Goal: Task Accomplishment & Management: Complete application form

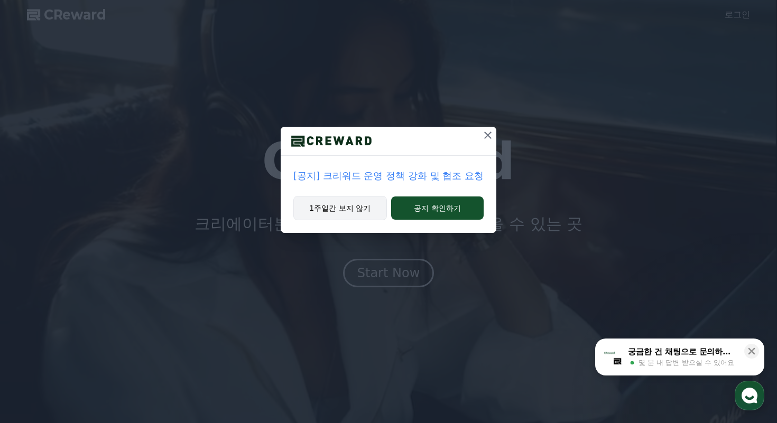
click at [357, 214] on button "1주일간 보지 않기" at bounding box center [340, 208] width 94 height 24
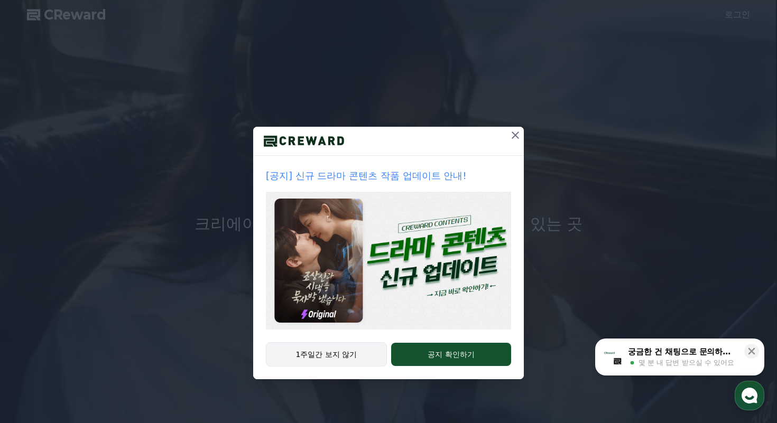
click at [354, 356] on button "1주일간 보지 않기" at bounding box center [326, 355] width 121 height 24
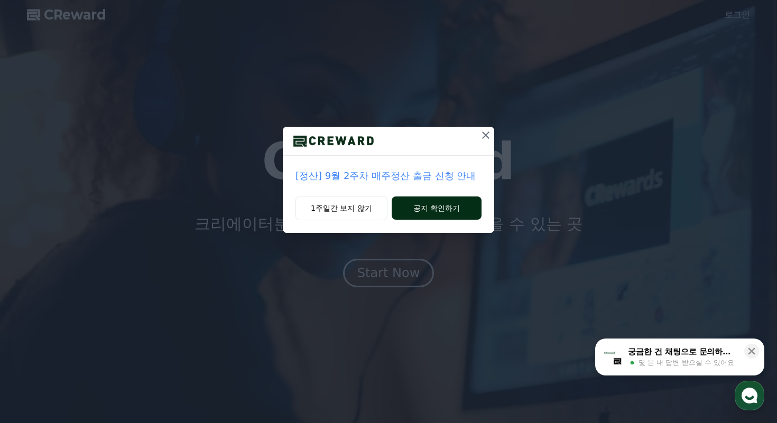
click at [423, 212] on button "공지 확인하기" at bounding box center [437, 208] width 90 height 23
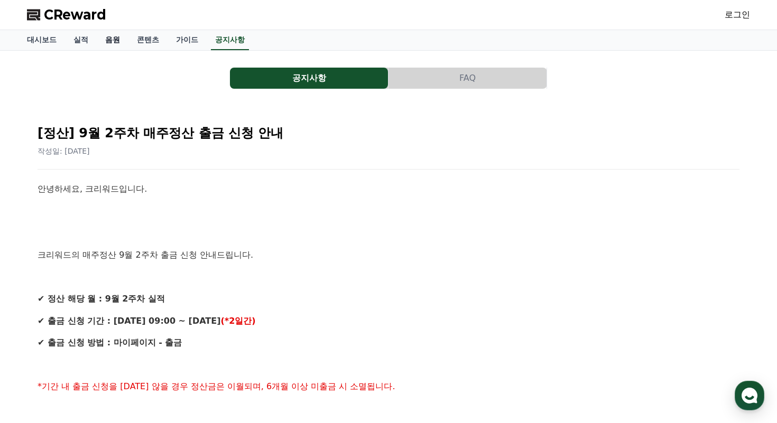
click at [105, 40] on link "음원" at bounding box center [113, 40] width 32 height 20
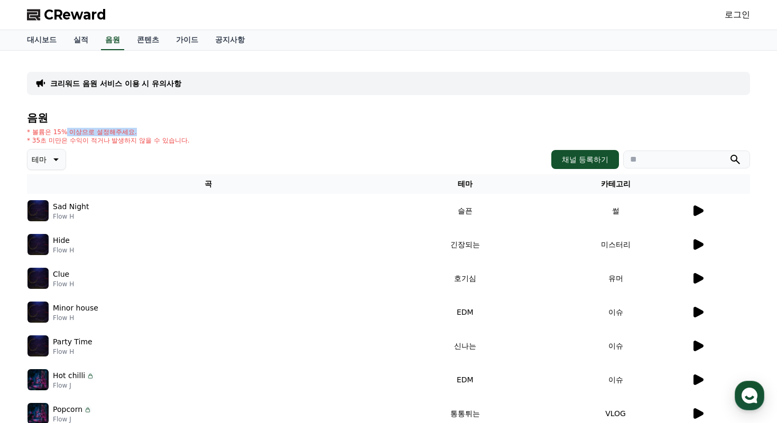
drag, startPoint x: 60, startPoint y: 132, endPoint x: 152, endPoint y: 132, distance: 91.4
click at [152, 132] on p "* 볼륨은 15% 이상으로 설정해주세요." at bounding box center [108, 132] width 163 height 8
drag, startPoint x: 152, startPoint y: 132, endPoint x: 44, endPoint y: 132, distance: 107.8
click at [44, 132] on p "* 볼륨은 15% 이상으로 설정해주세요." at bounding box center [108, 132] width 163 height 8
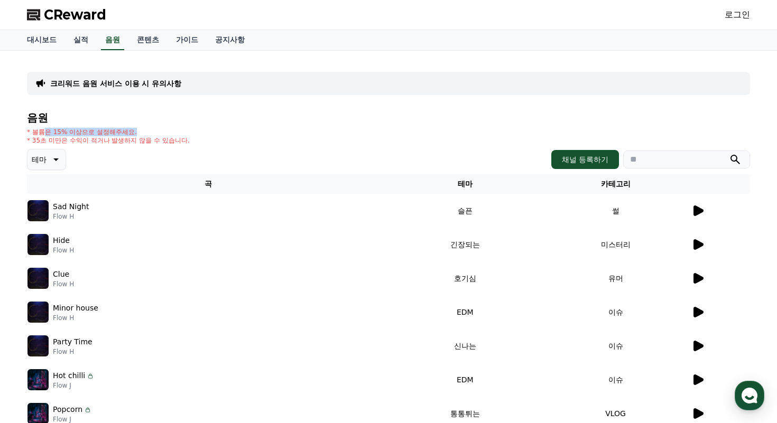
click at [44, 132] on p "* 볼륨은 15% 이상으로 설정해주세요." at bounding box center [108, 132] width 163 height 8
drag, startPoint x: 34, startPoint y: 132, endPoint x: 175, endPoint y: 137, distance: 141.2
click at [172, 137] on div "* 볼륨은 15% 이상으로 설정해주세요. * 35초 미만은 수익이 적거나 발생하지 않을 수 있습니다." at bounding box center [388, 136] width 723 height 17
click at [175, 137] on div "* 볼륨은 15% 이상으로 설정해주세요. * 35초 미만은 수익이 적거나 발생하지 않을 수 있습니다." at bounding box center [388, 136] width 723 height 17
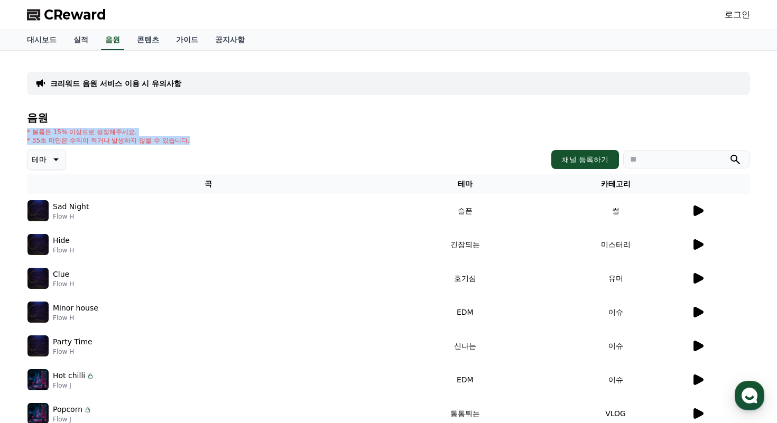
drag, startPoint x: 175, startPoint y: 137, endPoint x: 53, endPoint y: 113, distance: 124.6
click at [53, 113] on div "음원 * 볼륨은 15% 이상으로 설정해주세요. * 35초 미만은 수익이 적거나 발생하지 않을 수 있습니다. 테마 채널 등록하기 곡 테마 카테고…" at bounding box center [388, 332] width 723 height 441
click at [52, 113] on h4 "음원" at bounding box center [388, 118] width 723 height 12
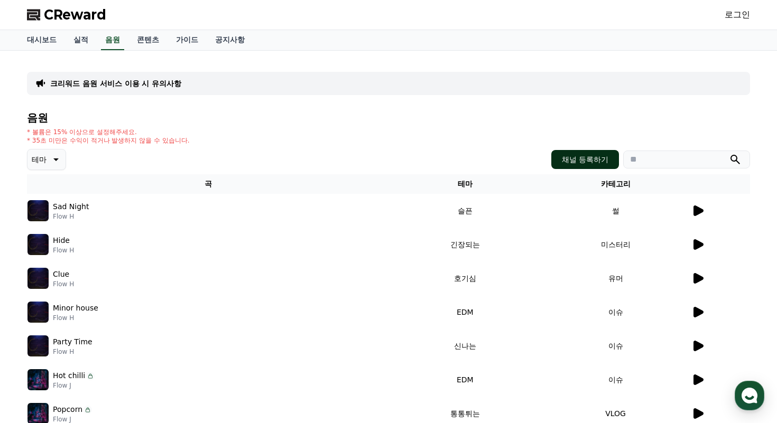
click at [579, 154] on button "채널 등록하기" at bounding box center [585, 159] width 68 height 19
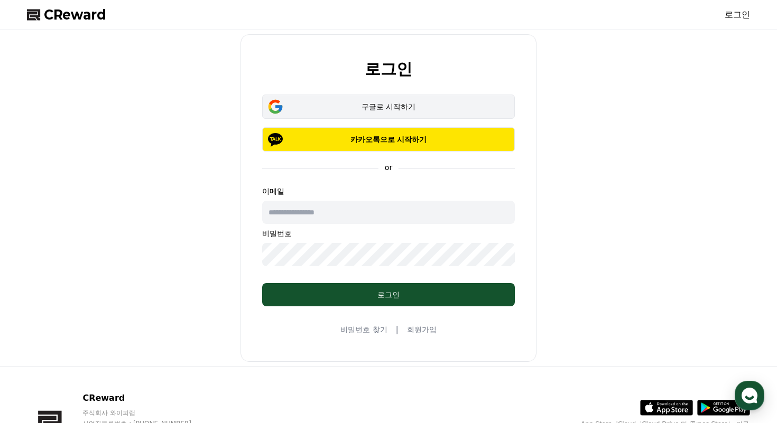
click at [386, 106] on div "구글로 시작하기" at bounding box center [389, 106] width 222 height 11
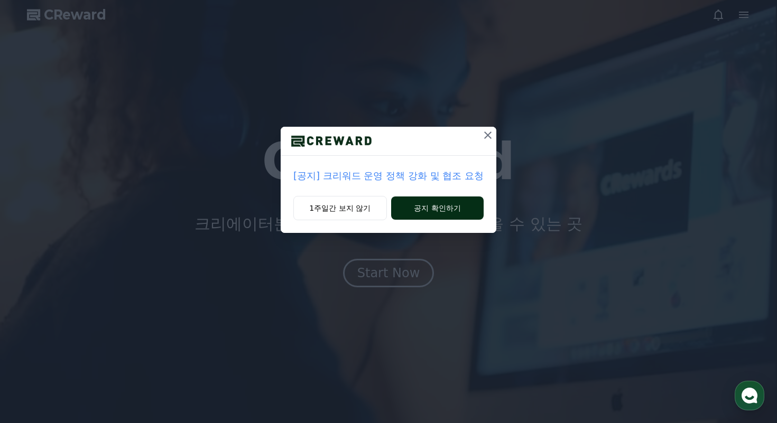
click at [433, 210] on button "공지 확인하기" at bounding box center [437, 208] width 93 height 23
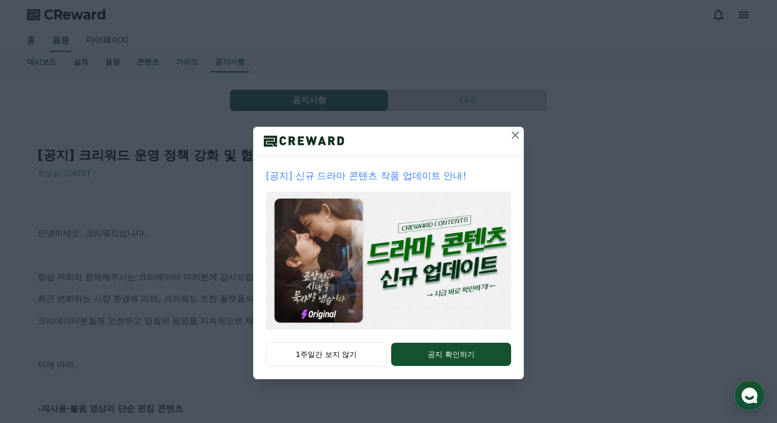
click at [516, 134] on icon at bounding box center [515, 135] width 7 height 7
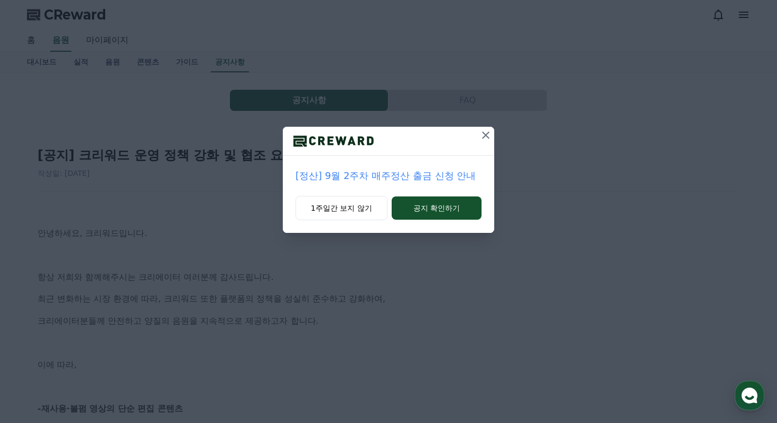
click at [484, 134] on icon at bounding box center [485, 135] width 7 height 7
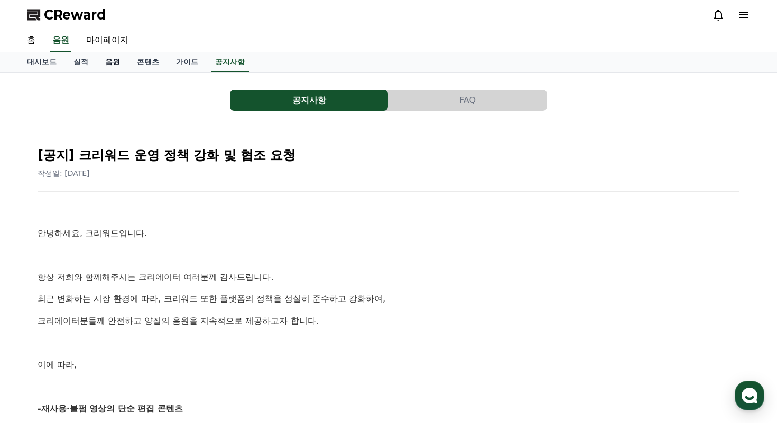
click at [103, 59] on link "음원" at bounding box center [113, 62] width 32 height 20
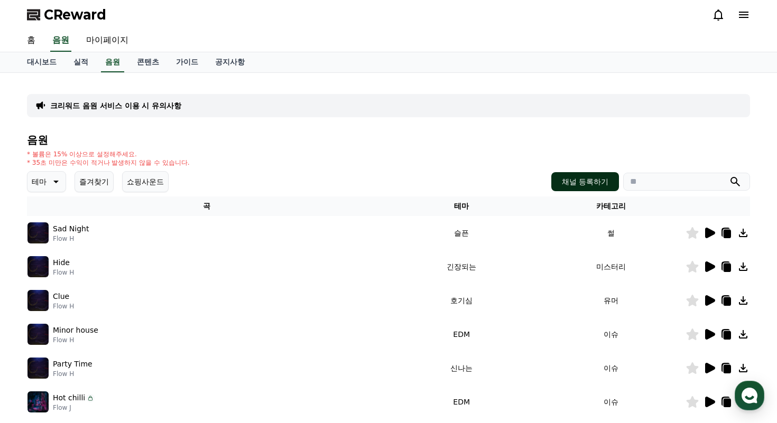
click at [583, 184] on button "채널 등록하기" at bounding box center [585, 181] width 68 height 19
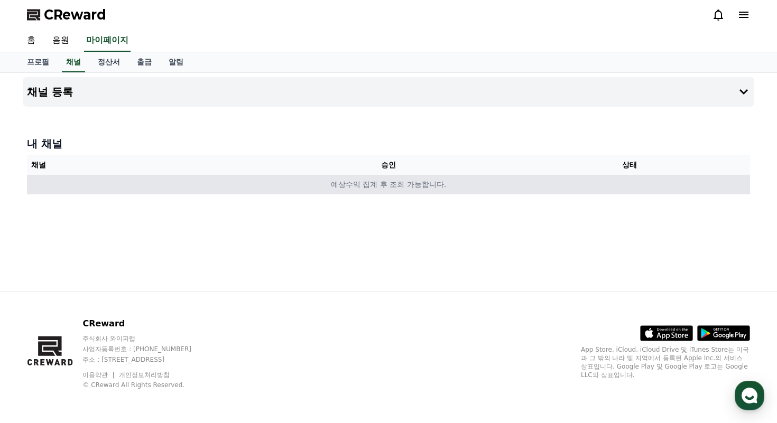
click at [393, 187] on td "예상수익 집계 후 조회 가능합니다." at bounding box center [388, 185] width 723 height 20
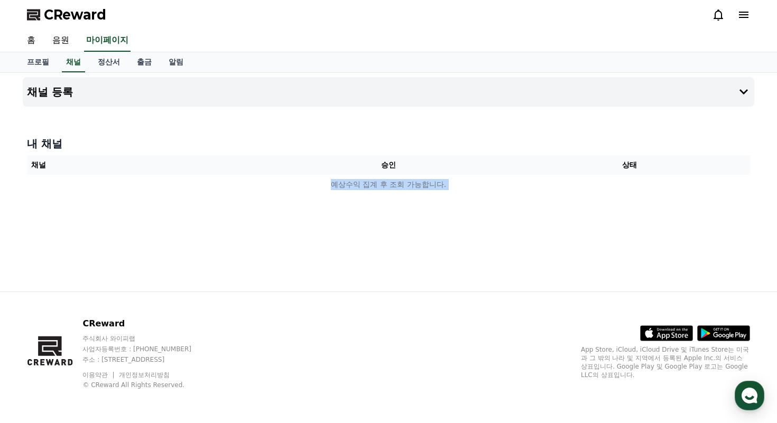
click at [554, 225] on div "채널 등록 내 채널 채널 승인 상태 예상수익 집계 후 조회 가능합니다." at bounding box center [389, 182] width 740 height 219
click at [612, 111] on div at bounding box center [389, 111] width 732 height 8
click at [741, 87] on icon at bounding box center [743, 92] width 13 height 13
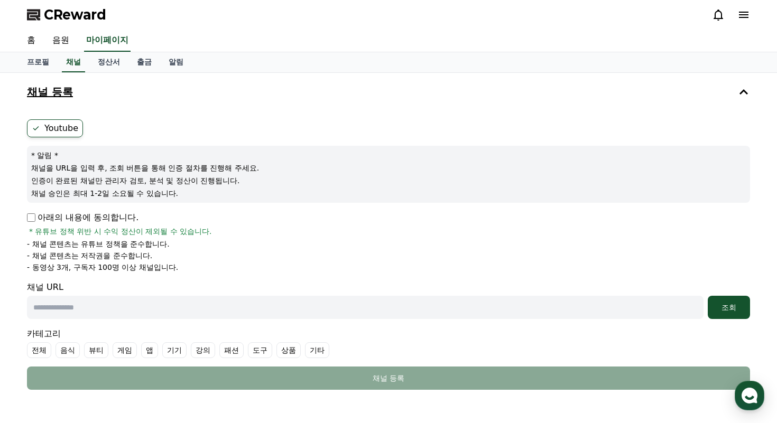
click at [99, 220] on p "아래의 내용에 동의합니다." at bounding box center [83, 217] width 112 height 13
click at [61, 136] on label "Youtube" at bounding box center [55, 128] width 56 height 18
click at [64, 131] on label "Youtube" at bounding box center [55, 128] width 56 height 18
click at [159, 313] on input "text" at bounding box center [365, 307] width 677 height 23
paste input "**********"
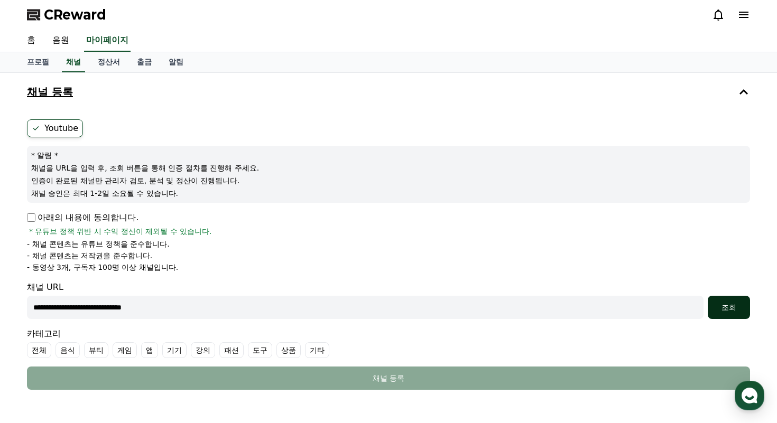
type input "**********"
click at [732, 307] on div "조회" at bounding box center [729, 307] width 34 height 11
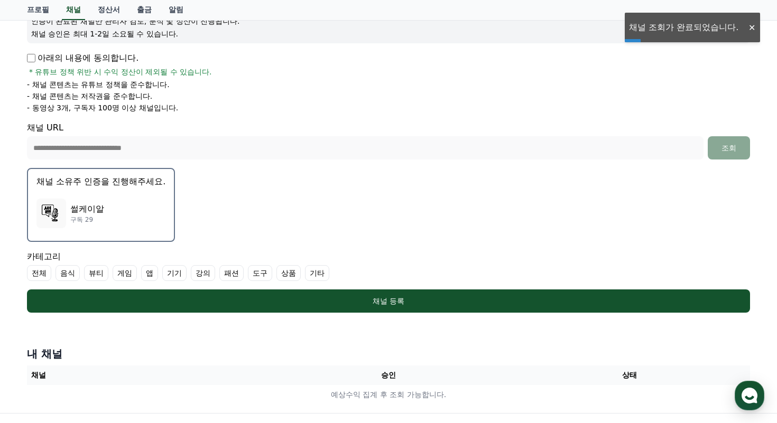
scroll to position [256, 0]
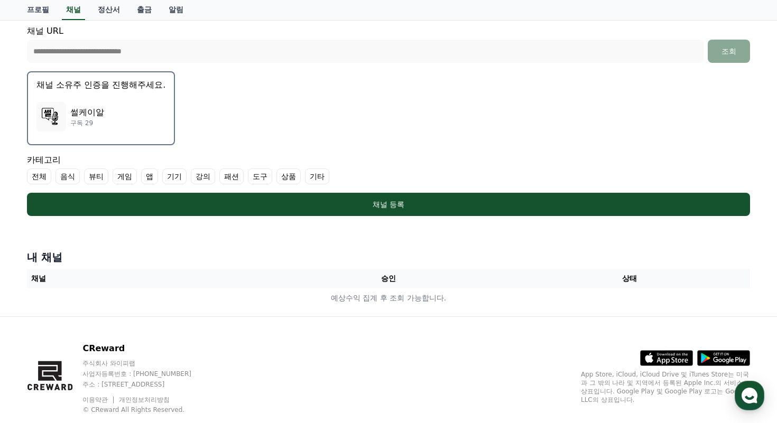
click at [126, 131] on div "썰케이알 구독 29" at bounding box center [100, 117] width 129 height 42
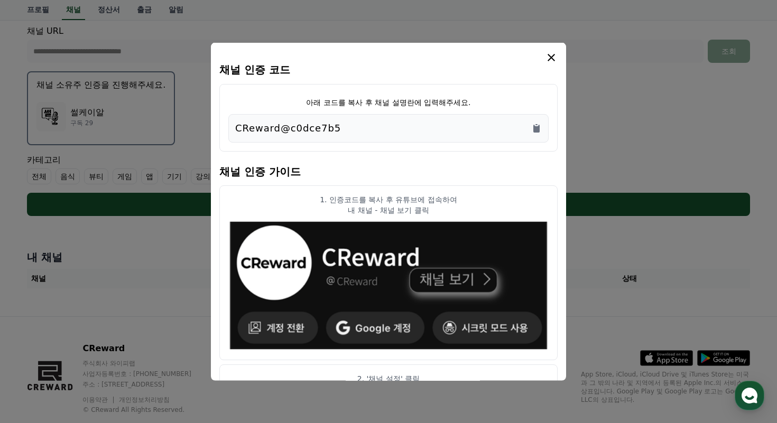
click at [330, 129] on p "CReward@c0dce7b5" at bounding box center [288, 128] width 106 height 15
click at [539, 130] on icon "Copy to clipboard" at bounding box center [536, 128] width 6 height 8
click at [552, 56] on icon "modal" at bounding box center [551, 56] width 7 height 7
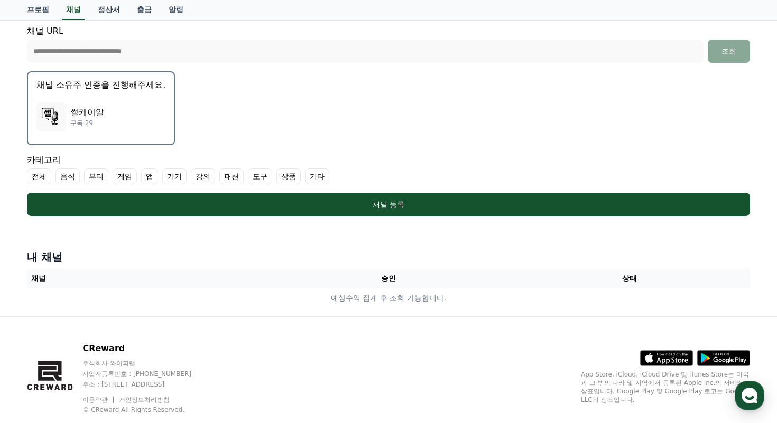
click at [97, 117] on p "썰케이알" at bounding box center [87, 112] width 34 height 13
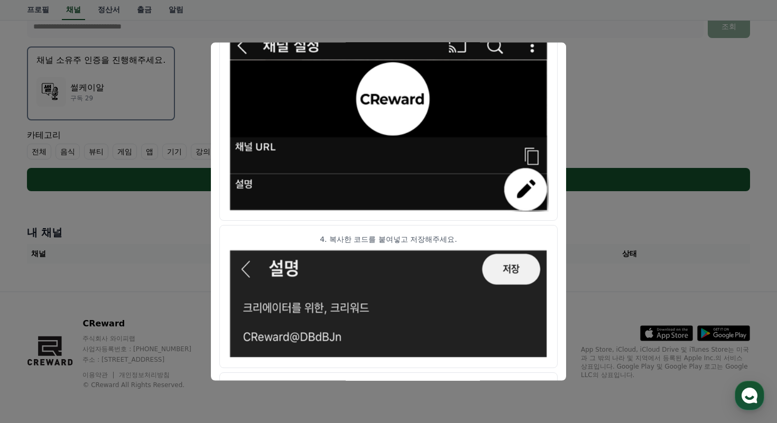
scroll to position [574, 0]
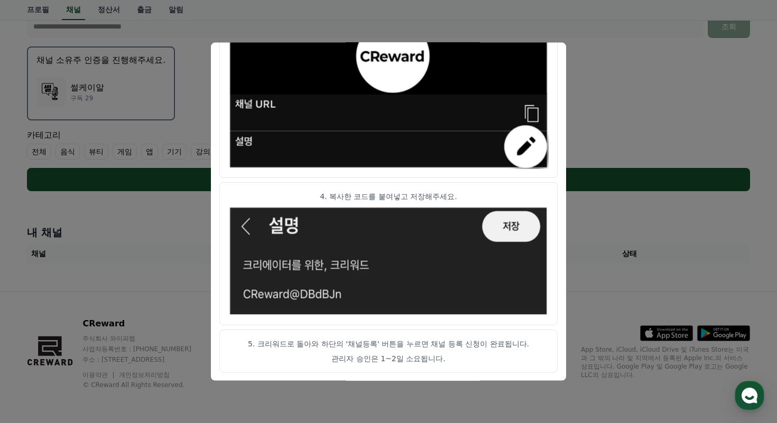
click at [386, 343] on p "5. 크리워드로 돌아와 하단의 '채널등록' 버튼을 누르면 채널 등록 신청이 완료됩니다." at bounding box center [388, 343] width 320 height 11
click at [393, 359] on p "관리자 승인은 1~2일 소요됩니다." at bounding box center [388, 358] width 320 height 11
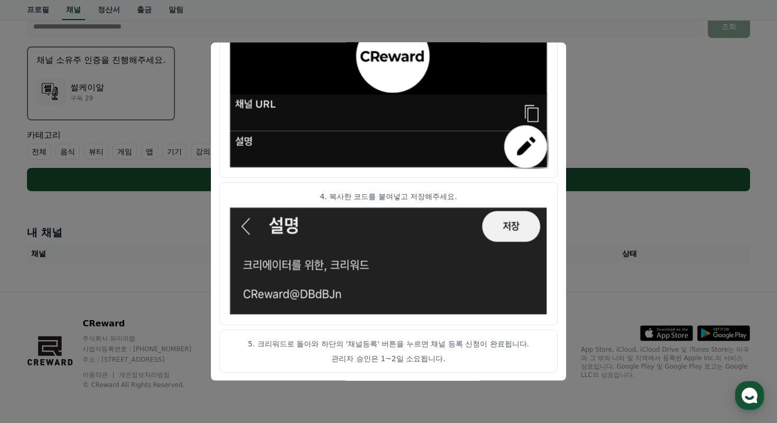
click at [397, 360] on p "관리자 승인은 1~2일 소요됩니다." at bounding box center [388, 358] width 320 height 11
click at [410, 347] on p "5. 크리워드로 돌아와 하단의 '채널등록' 버튼을 누르면 채널 등록 신청이 완료됩니다." at bounding box center [388, 343] width 320 height 11
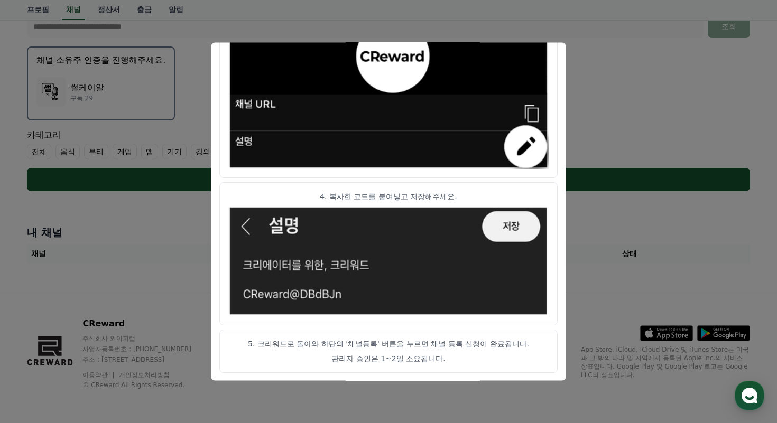
click at [410, 347] on p "5. 크리워드로 돌아와 하단의 '채널등록' 버튼을 누르면 채널 등록 신청이 완료됩니다." at bounding box center [388, 343] width 320 height 11
click at [118, 252] on button "close modal" at bounding box center [388, 211] width 777 height 423
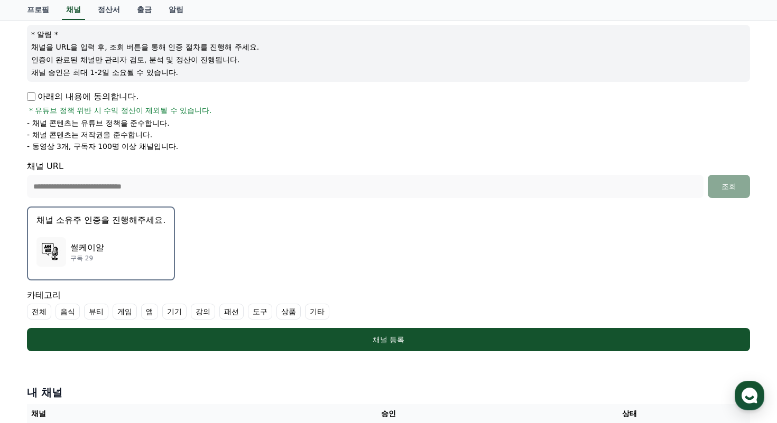
scroll to position [123, 0]
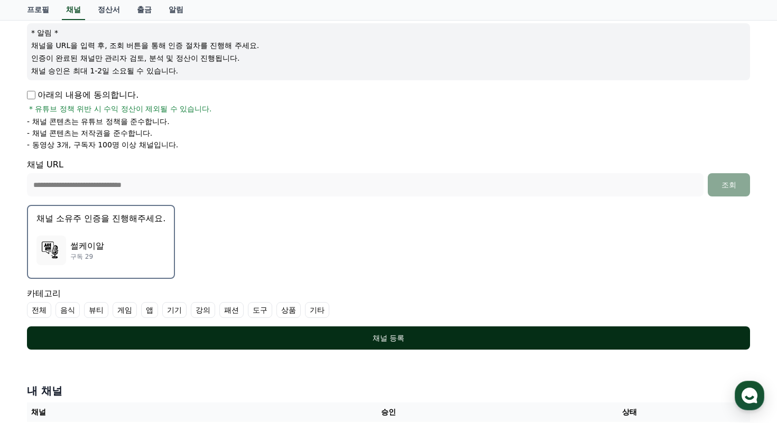
click at [362, 340] on div "채널 등록" at bounding box center [388, 338] width 681 height 11
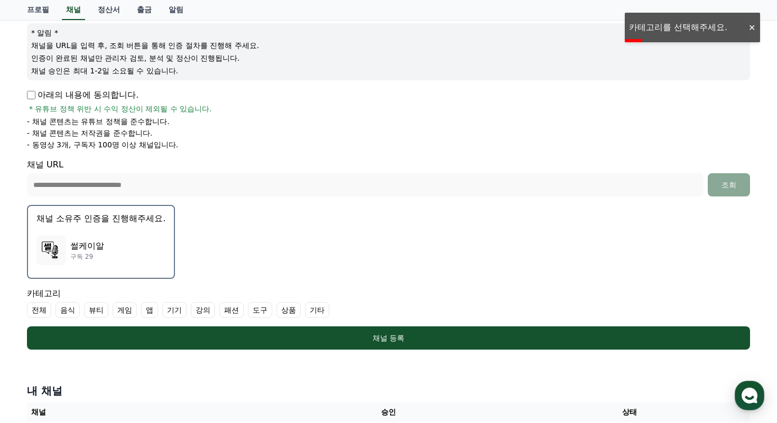
click at [305, 313] on label "기타" at bounding box center [317, 310] width 24 height 16
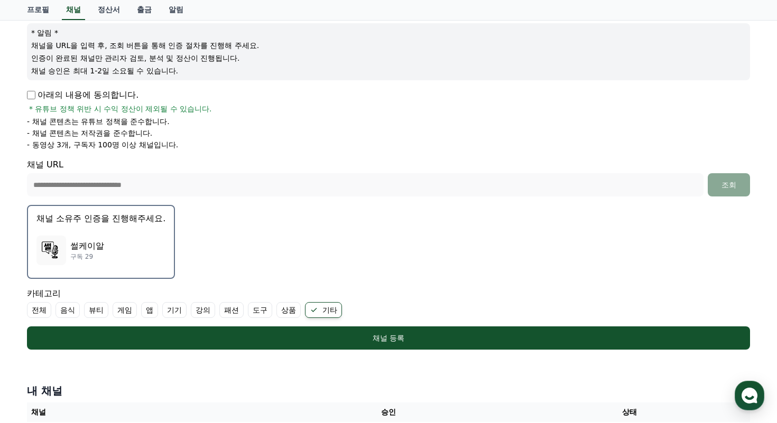
click at [41, 311] on label "전체" at bounding box center [39, 310] width 24 height 16
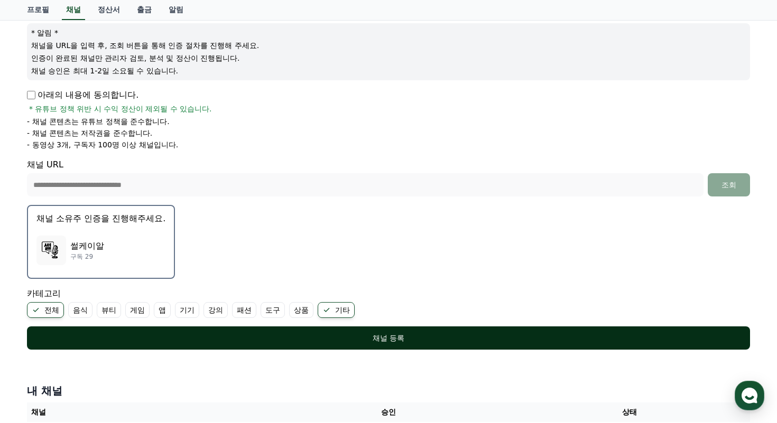
click at [309, 335] on div "채널 등록" at bounding box center [388, 338] width 681 height 11
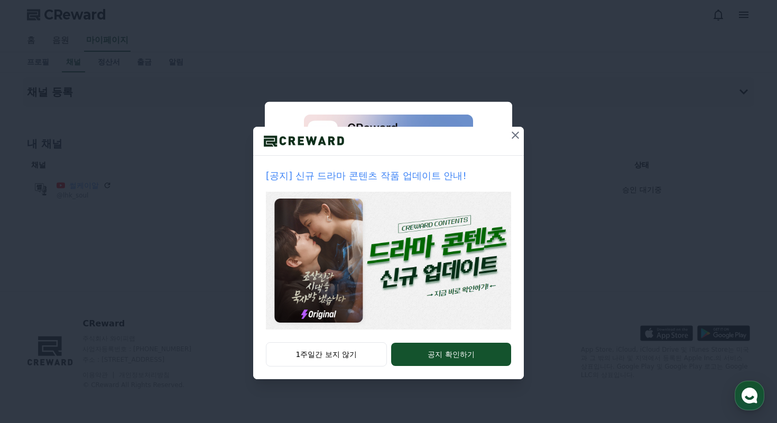
click at [517, 133] on icon at bounding box center [515, 135] width 13 height 13
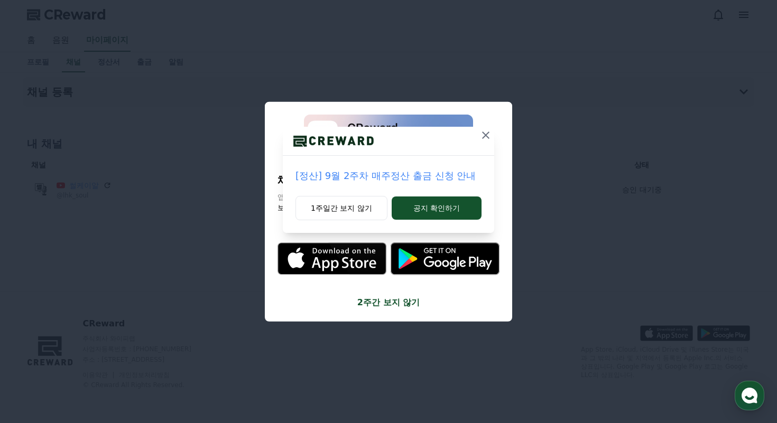
click at [488, 137] on icon at bounding box center [485, 135] width 13 height 13
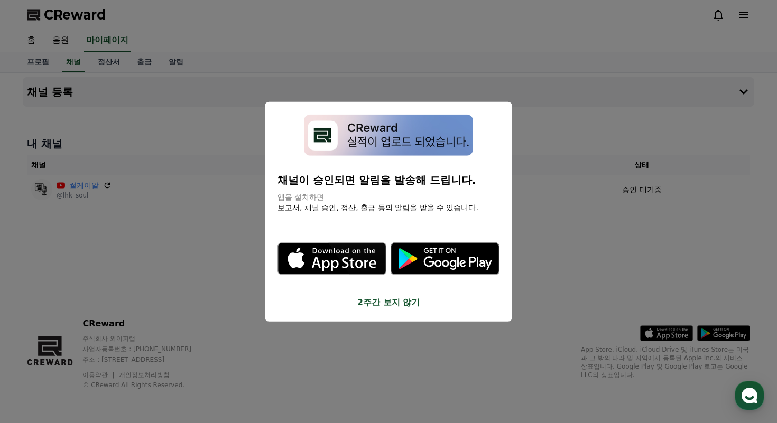
click at [400, 304] on button "2주간 보지 않기" at bounding box center [389, 303] width 222 height 13
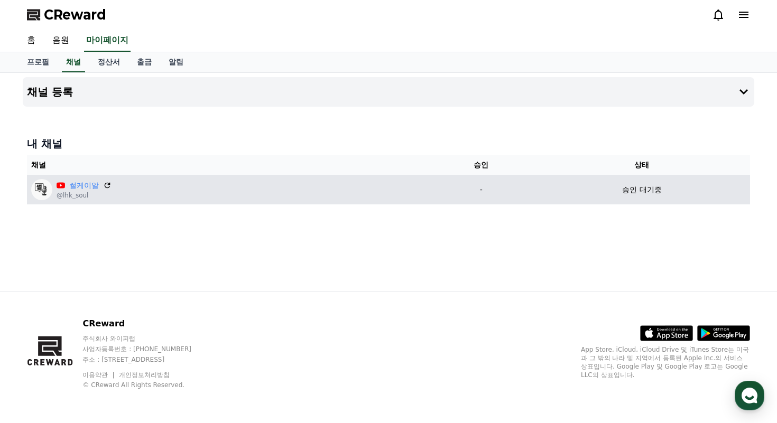
click at [649, 189] on p "승인 대기중" at bounding box center [641, 189] width 39 height 11
click at [84, 184] on link "썰케이알" at bounding box center [84, 185] width 30 height 11
